Goal: Navigation & Orientation: Find specific page/section

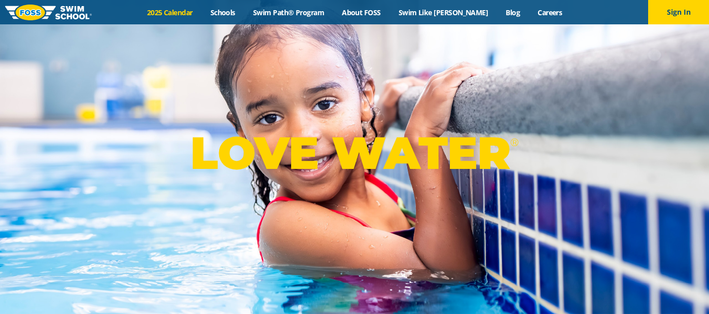
click at [190, 14] on link "2025 Calendar" at bounding box center [169, 13] width 63 height 10
